Goal: Communication & Community: Answer question/provide support

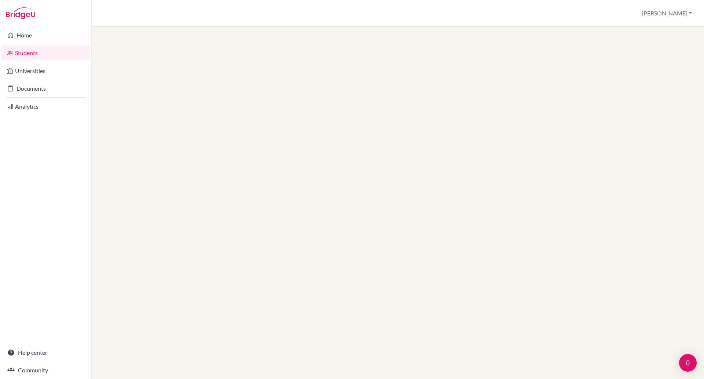
click at [26, 54] on link "Students" at bounding box center [45, 52] width 88 height 15
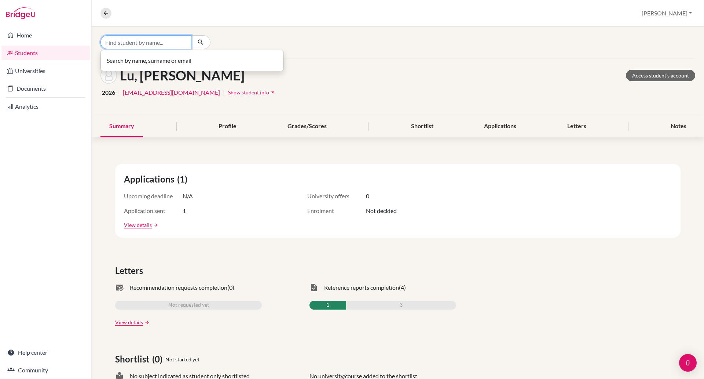
click at [125, 45] on input "Find student by name..." at bounding box center [146, 42] width 91 height 14
type input "[PERSON_NAME]"
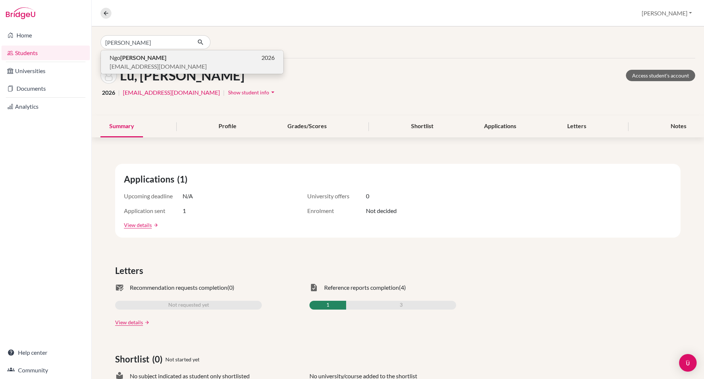
click at [142, 62] on span "[EMAIL_ADDRESS][DOMAIN_NAME]" at bounding box center [158, 66] width 97 height 9
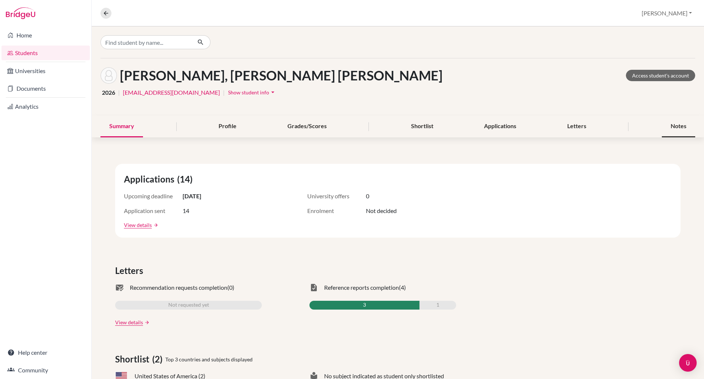
click at [671, 126] on div "Notes" at bounding box center [678, 127] width 33 height 22
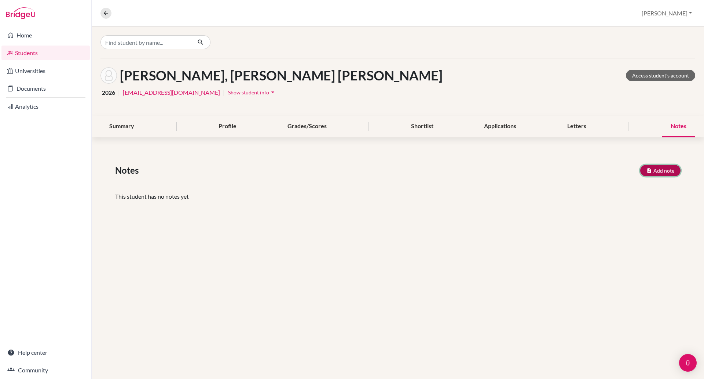
click at [660, 170] on button "Add note" at bounding box center [661, 170] width 40 height 11
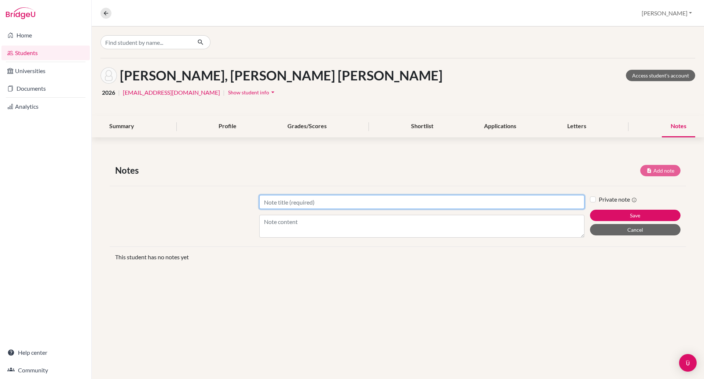
click at [307, 200] on input "Title" at bounding box center [421, 202] width 325 height 14
click at [283, 202] on input "Y13 firt meeting" at bounding box center [421, 202] width 325 height 14
click at [281, 204] on input "Y13 firt meeting" at bounding box center [421, 202] width 325 height 14
type input "Y13 first meeting"
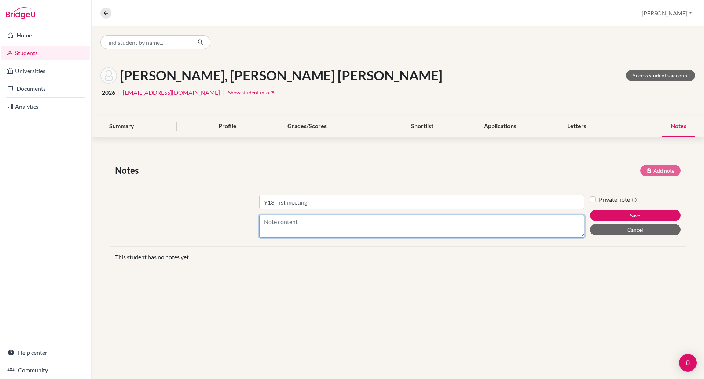
click at [279, 220] on textarea "Content" at bounding box center [421, 226] width 325 height 23
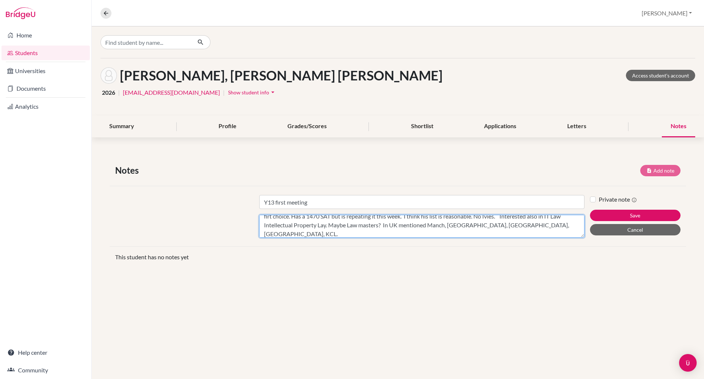
scroll to position [9, 0]
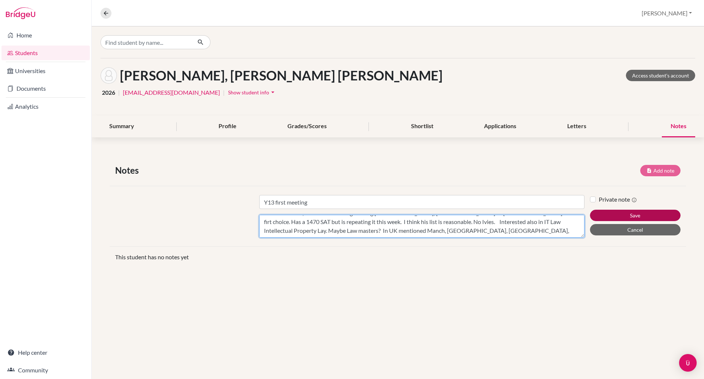
type textarea "Grades are 666,656. Electrical Engineering [GEOGRAPHIC_DATA], [GEOGRAPHIC_DATA]…"
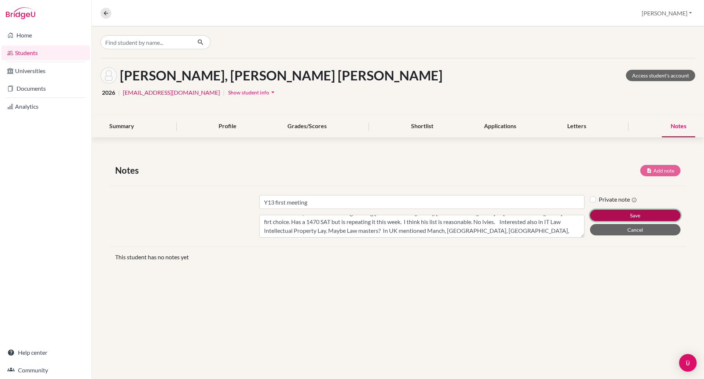
click at [604, 210] on button "Save" at bounding box center [635, 215] width 91 height 11
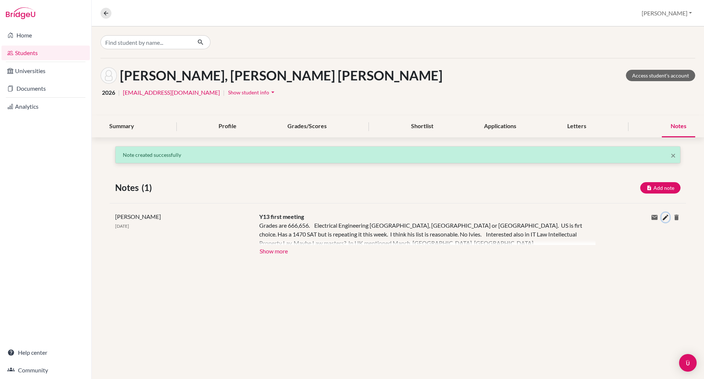
click at [668, 215] on icon at bounding box center [665, 217] width 7 height 7
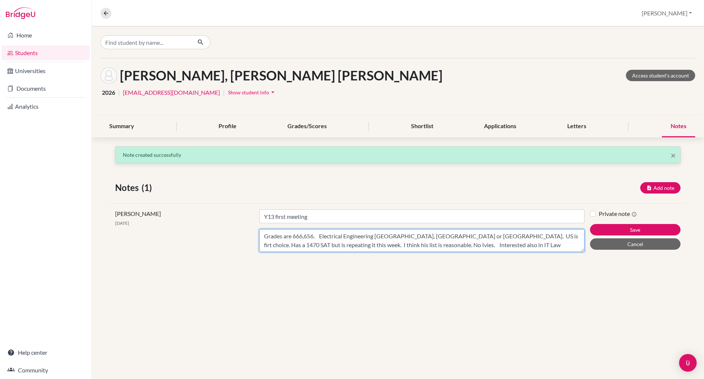
click at [474, 243] on textarea "Grades are 666,656. Electrical Engineering [GEOGRAPHIC_DATA], [GEOGRAPHIC_DATA]…" at bounding box center [421, 240] width 325 height 23
click at [374, 245] on textarea "Grades are 666,656. Electrical Engineering [GEOGRAPHIC_DATA], [GEOGRAPHIC_DATA]…" at bounding box center [421, 240] width 325 height 23
click at [455, 245] on textarea "Grades are 666,656. Electrical Engineering [GEOGRAPHIC_DATA], [GEOGRAPHIC_DATA]…" at bounding box center [421, 240] width 325 height 23
type textarea "Grades are 666,656. Electrical Engineering [GEOGRAPHIC_DATA], [GEOGRAPHIC_DATA]…"
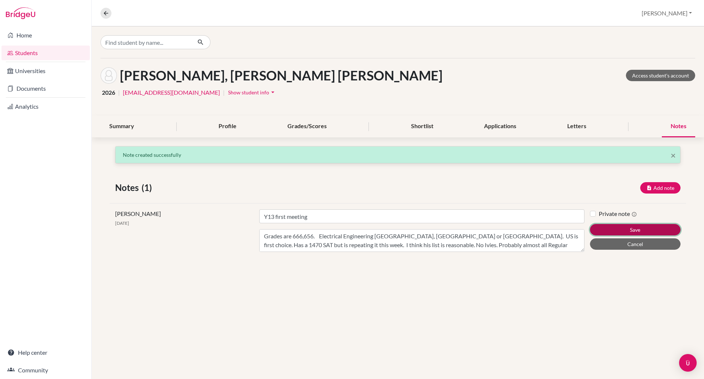
click at [637, 225] on button "Save" at bounding box center [635, 229] width 91 height 11
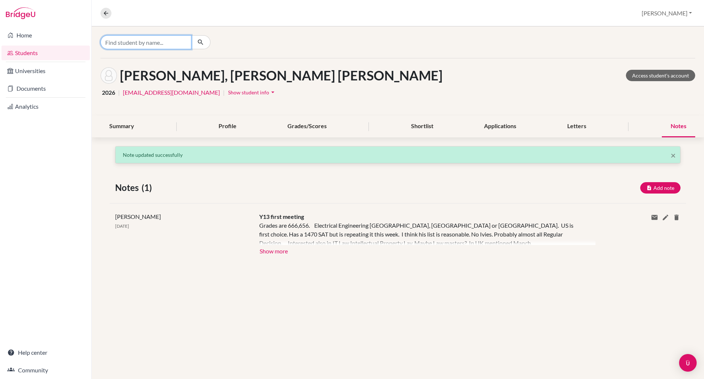
click at [146, 45] on input "Find student by name..." at bounding box center [146, 42] width 91 height 14
type input "[PERSON_NAME]"
click at [121, 62] on span "[EMAIL_ADDRESS][DOMAIN_NAME]" at bounding box center [158, 66] width 97 height 9
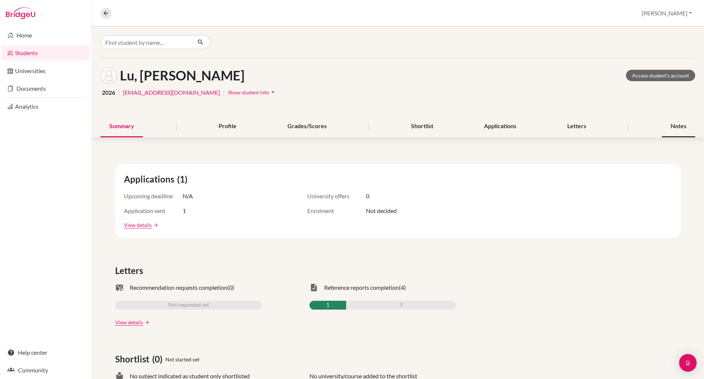
click at [672, 127] on div "Notes" at bounding box center [678, 127] width 33 height 22
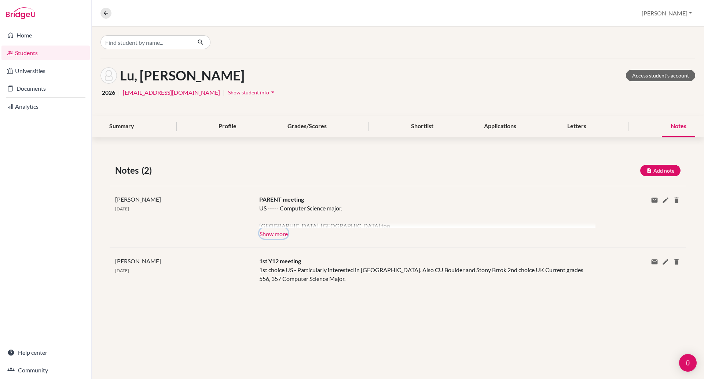
click at [266, 236] on button "Show more" at bounding box center [273, 232] width 29 height 11
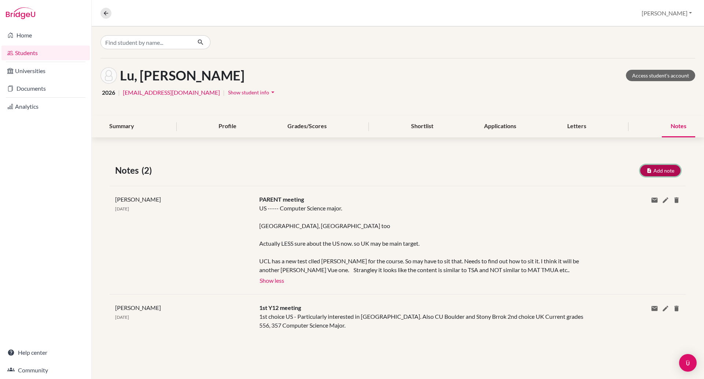
click at [649, 169] on icon "button" at bounding box center [650, 171] width 6 height 6
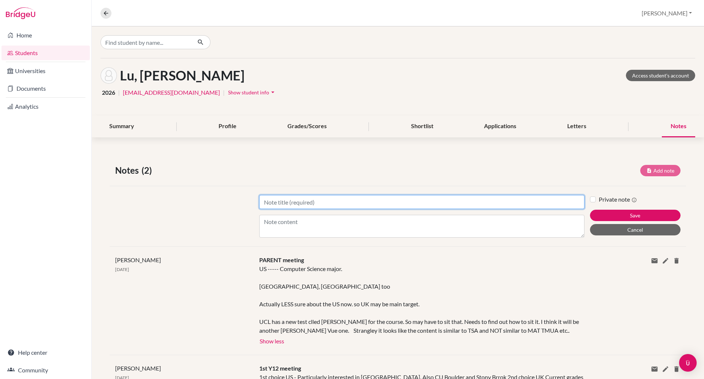
click at [285, 204] on input "Title" at bounding box center [421, 202] width 325 height 14
type input "1st Y13 meeting"
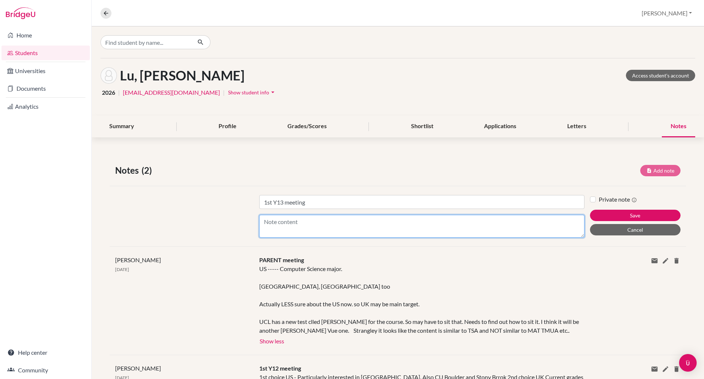
click at [274, 222] on textarea "Content" at bounding box center [421, 226] width 325 height 23
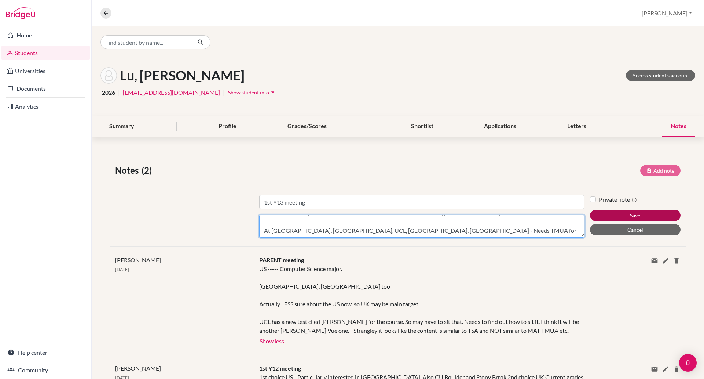
type textarea "Maths AND Computer Science major. Will do UK ONLY now. Has changed his mind. Cu…"
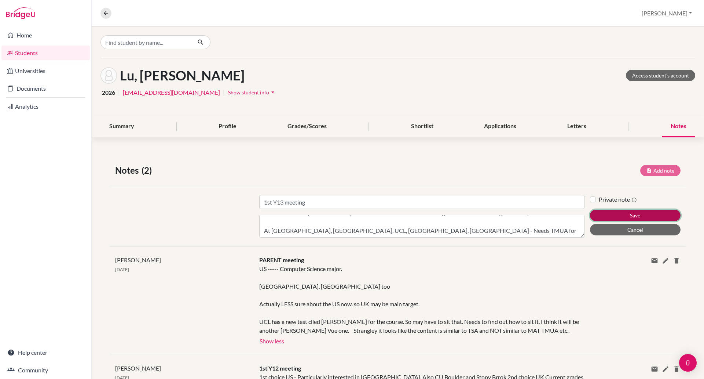
click at [617, 211] on button "Save" at bounding box center [635, 215] width 91 height 11
